Goal: Communication & Community: Connect with others

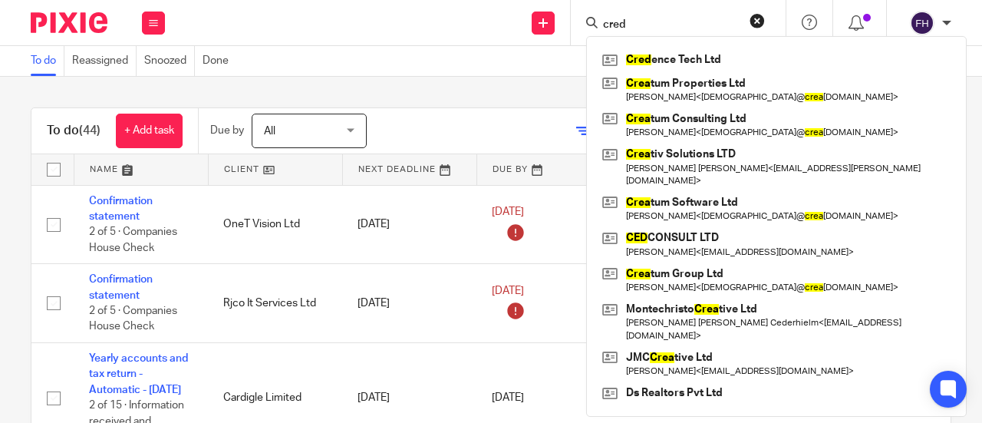
click at [355, 45] on div "Send new email Create task Add client cred Cred ence Tech Ltd Crea tum Properti…" at bounding box center [581, 22] width 802 height 45
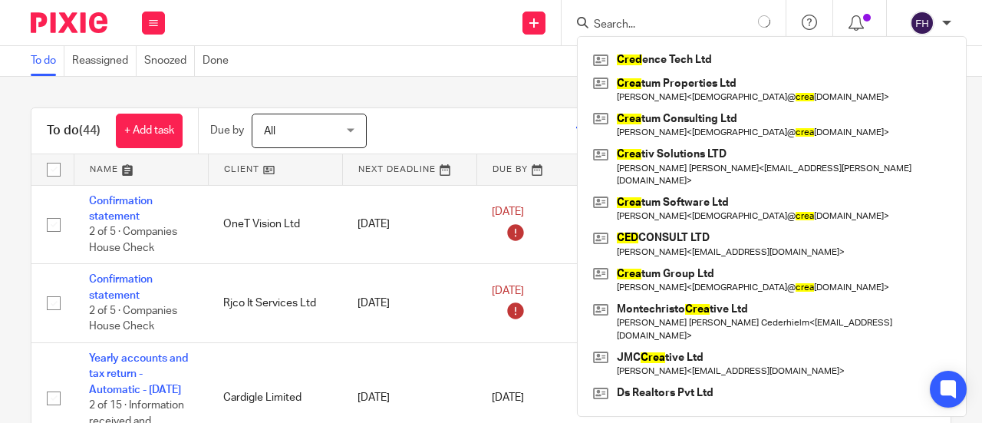
click at [355, 45] on div "Send new email Create task Add client Cred ence Tech Ltd Crea tum Properties Lt…" at bounding box center [581, 22] width 802 height 45
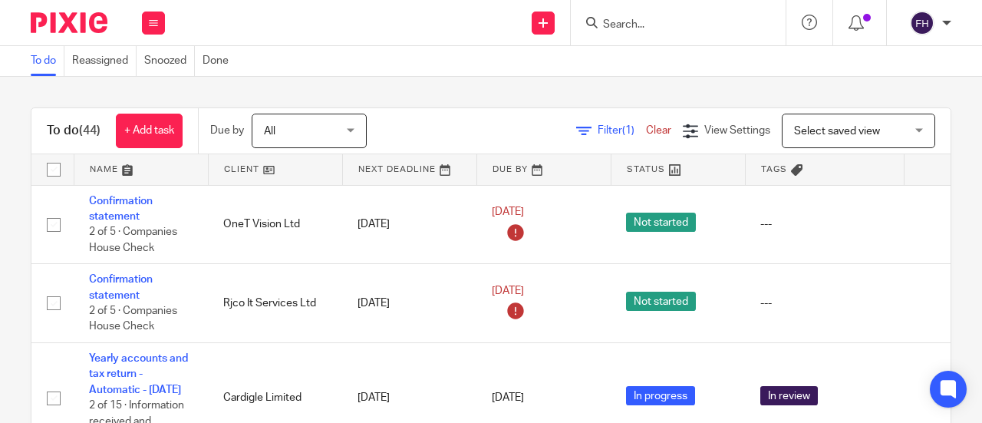
click at [449, 68] on div "To do Reassigned Snoozed Done" at bounding box center [491, 61] width 982 height 31
click at [402, 37] on div "Send new email Create task Add client Get Support Contact Support Help Document…" at bounding box center [581, 22] width 802 height 45
click at [439, 25] on div "Send new email Create task Add client Get Support Contact Support Help Document…" at bounding box center [581, 22] width 802 height 45
